Goal: Find contact information: Find contact information

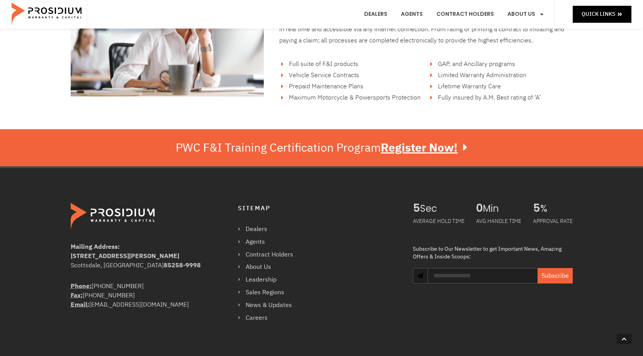
scroll to position [1352, 0]
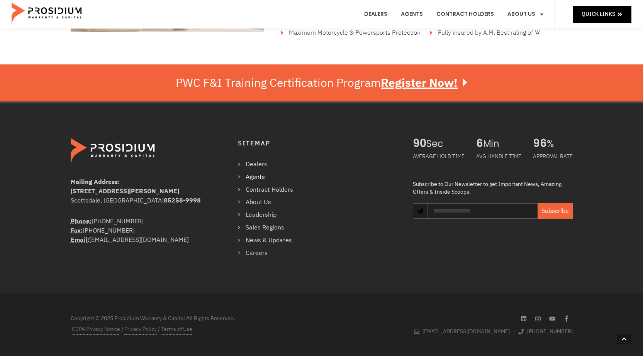
click at [252, 176] on link "Agents" at bounding box center [269, 177] width 63 height 11
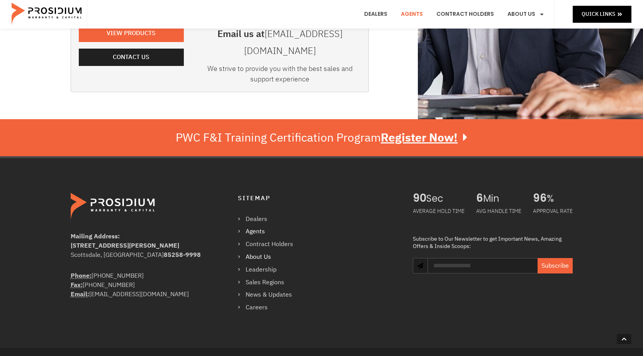
scroll to position [270, 0]
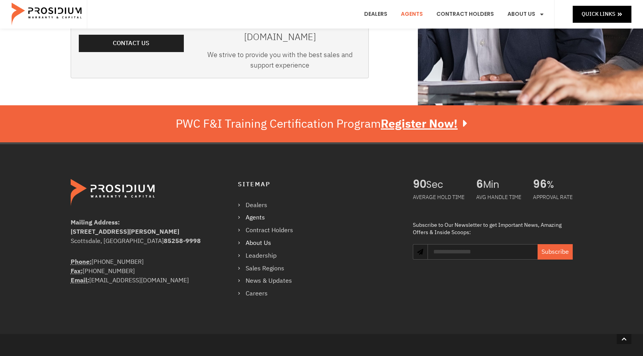
click at [261, 238] on link "About Us" at bounding box center [269, 243] width 63 height 11
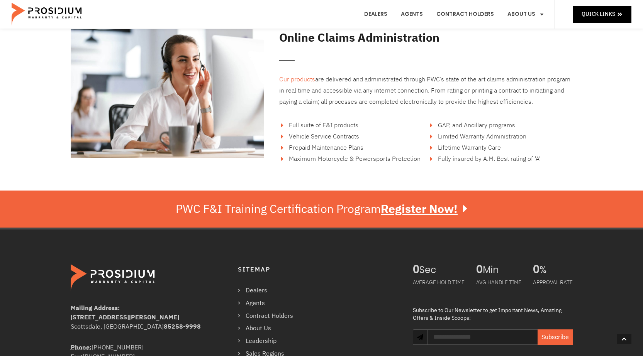
scroll to position [1351, 0]
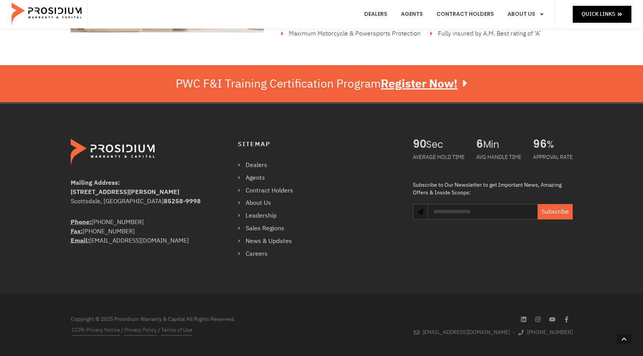
drag, startPoint x: 139, startPoint y: 222, endPoint x: 68, endPoint y: 223, distance: 70.6
click at [68, 223] on div "Mailing Address: [STREET_ADDRESS][PERSON_NAME] Phone: [PHONE_NUMBER] Fax: [PHON…" at bounding box center [234, 199] width 335 height 128
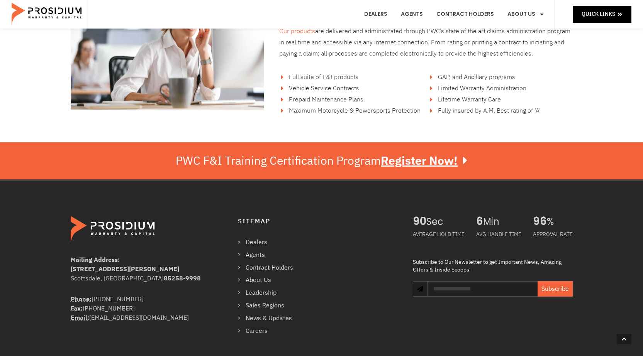
scroll to position [1352, 0]
